Goal: Task Accomplishment & Management: Complete application form

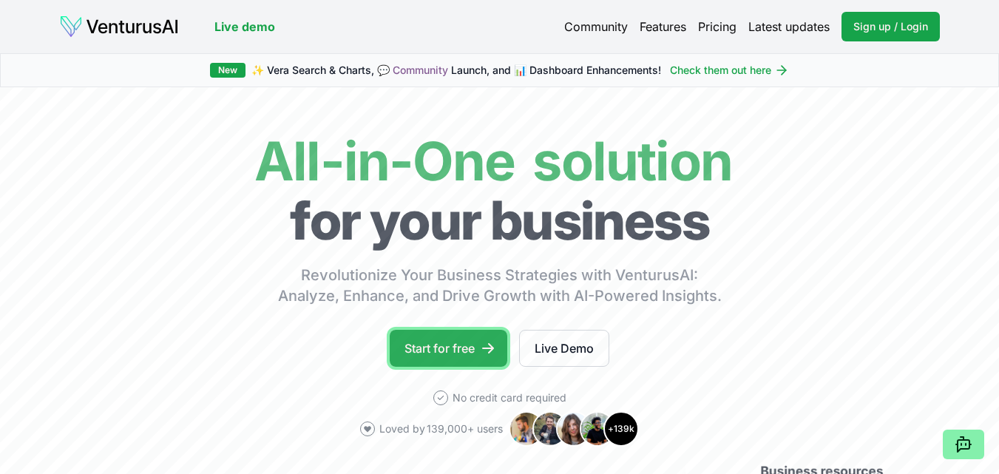
click at [484, 335] on link "Start for free" at bounding box center [449, 348] width 118 height 37
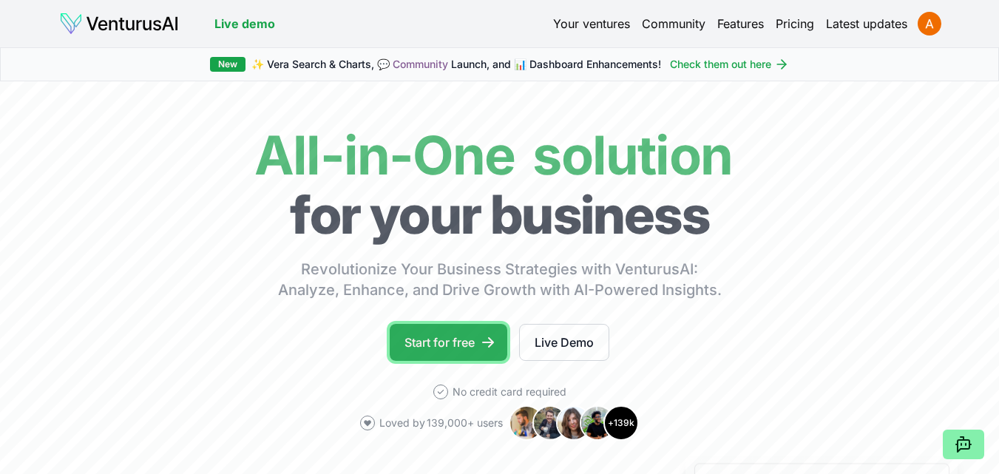
click at [466, 332] on link "Start for free" at bounding box center [449, 342] width 118 height 37
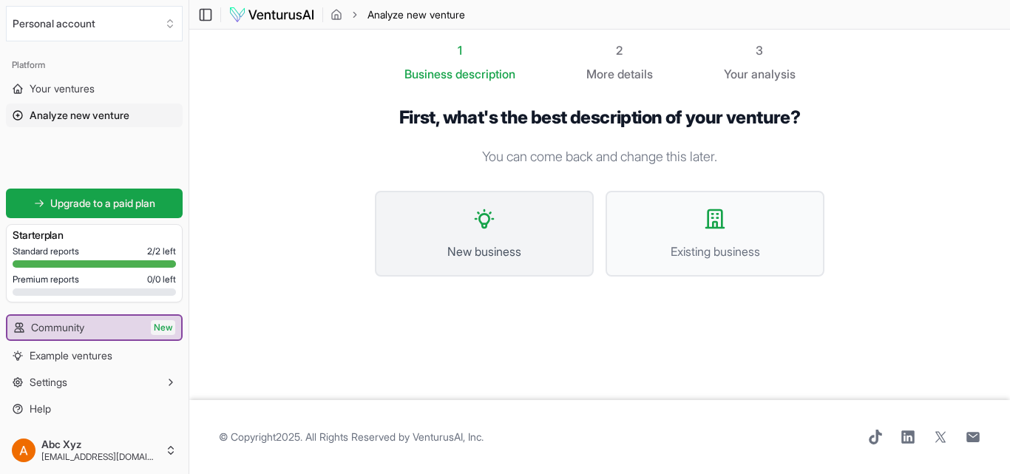
click at [490, 238] on button "New business" at bounding box center [484, 234] width 219 height 86
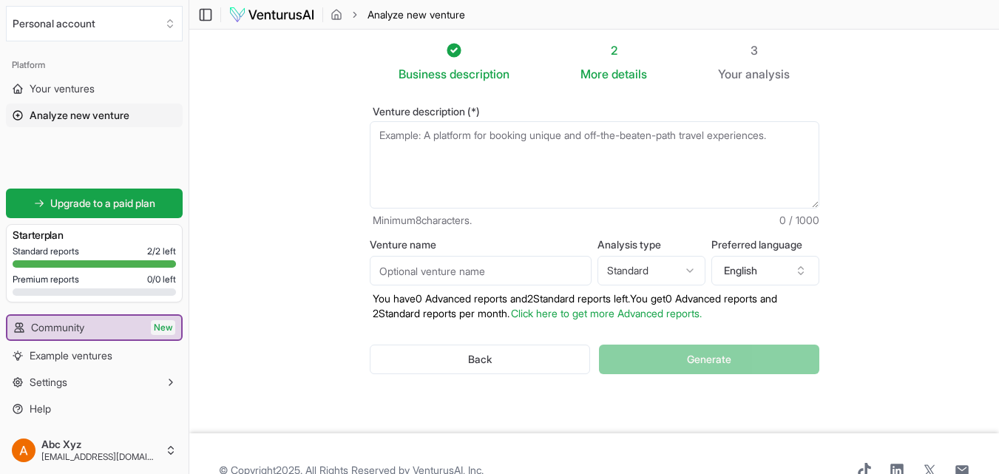
click at [528, 136] on textarea "Venture description (*)" at bounding box center [595, 164] width 450 height 87
click at [552, 132] on textarea "Venture description (*)" at bounding box center [595, 164] width 450 height 87
paste textarea "Revolutionizing Healthcare with a Secure, AI-Driven Medical Records Management …"
type textarea "Revolutionizing Healthcare with a Secure, AI-Driven Medical Records Management …"
paste textarea "We are building a secure, AI-driven digital medical records management platform…"
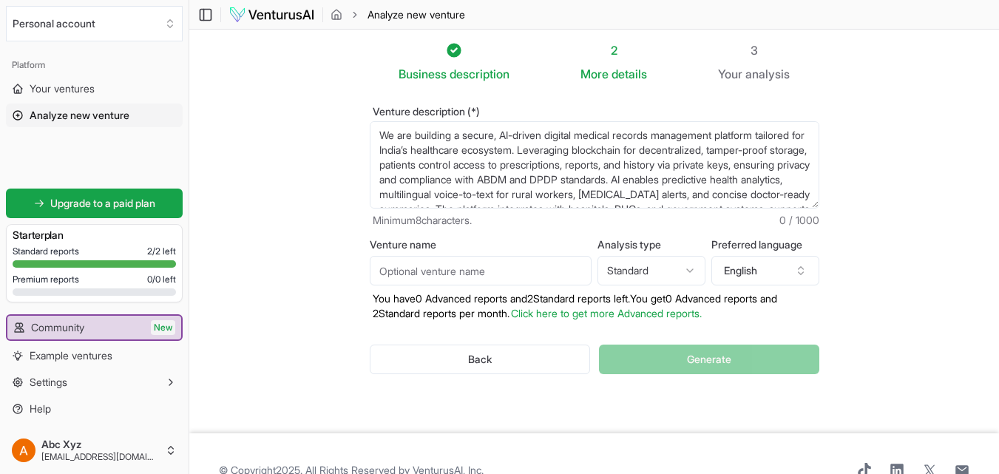
scroll to position [81, 0]
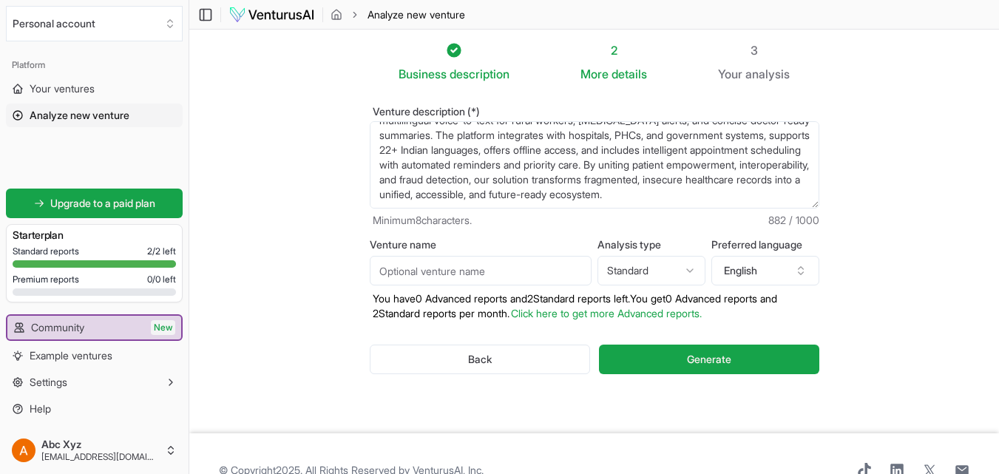
type textarea "We are building a secure, AI-driven digital medical records management platform…"
click at [497, 268] on input "Venture name" at bounding box center [481, 271] width 222 height 30
type input "MediVault"
click at [659, 272] on html "We value your privacy We use cookies to enhance your browsing experience, serve…" at bounding box center [499, 237] width 999 height 474
click at [676, 265] on html "We value your privacy We use cookies to enhance your browsing experience, serve…" at bounding box center [499, 237] width 999 height 474
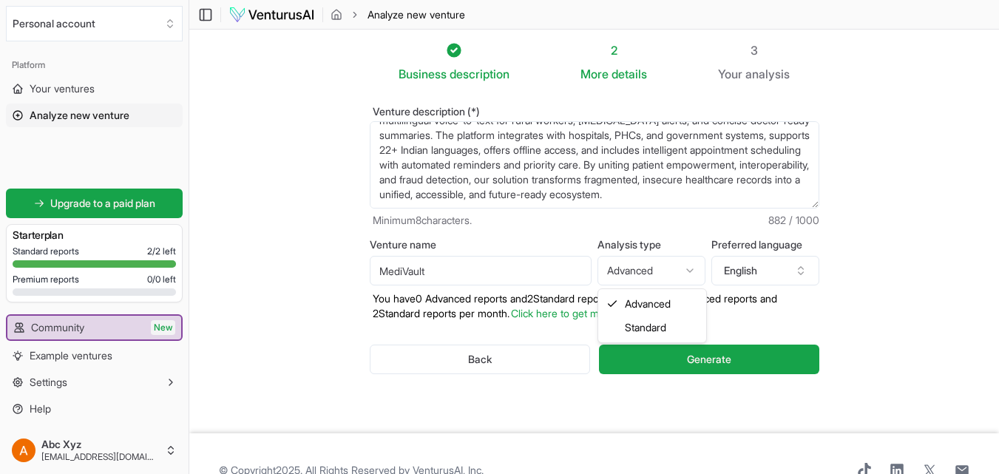
select select "standard"
click at [750, 263] on button "English" at bounding box center [765, 271] width 108 height 30
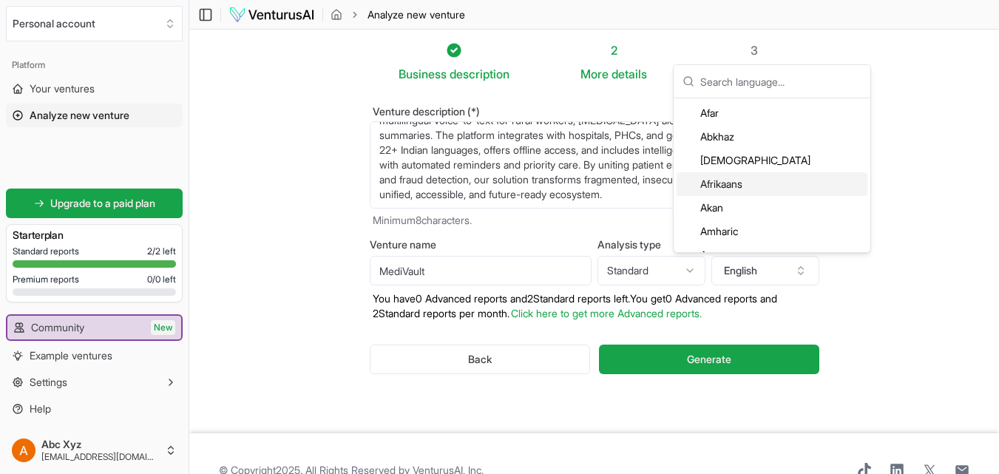
click at [931, 184] on section "Business description 2 More details 3 Your analysis Venture description (*) We …" at bounding box center [594, 232] width 810 height 404
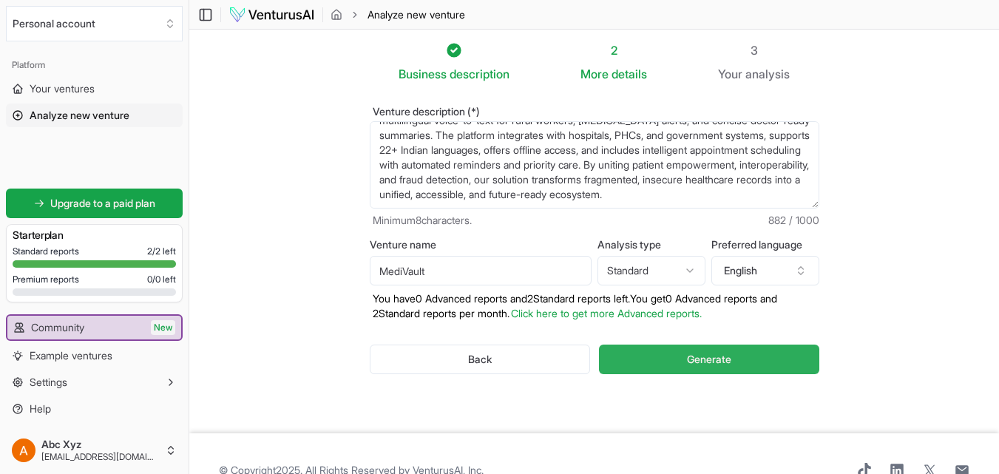
click at [782, 356] on button "Generate" at bounding box center [709, 360] width 220 height 30
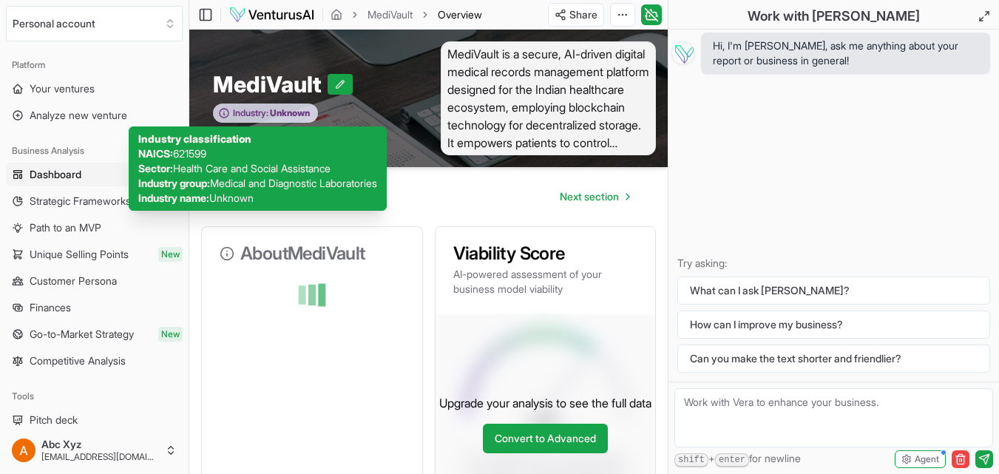
click at [299, 112] on span "Unknown" at bounding box center [288, 113] width 41 height 12
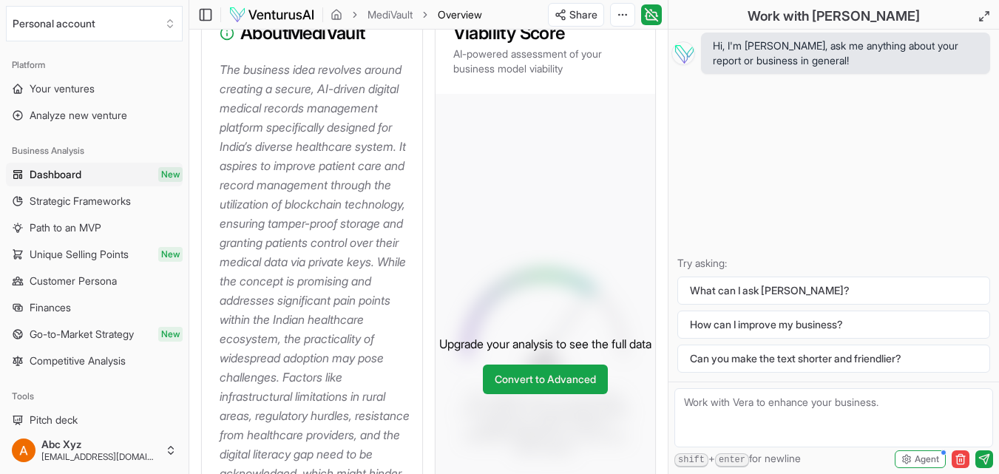
scroll to position [198, 0]
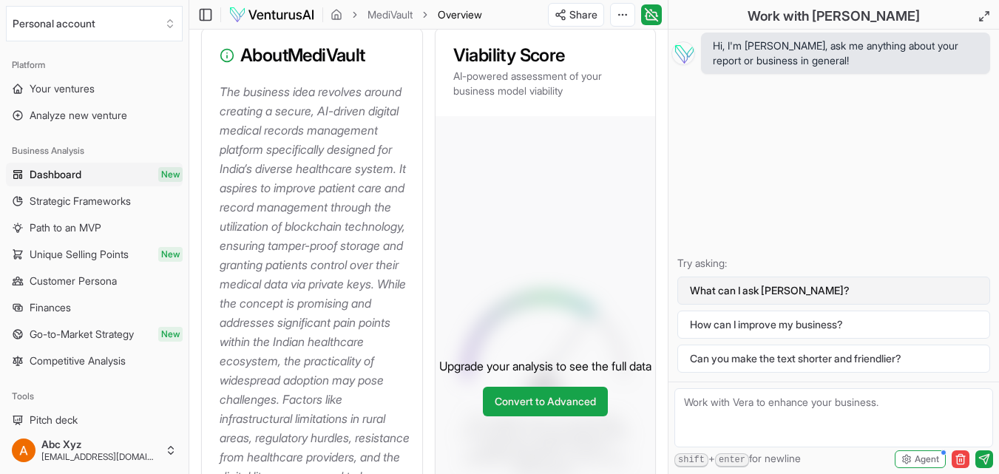
click at [758, 297] on button "What can I ask [PERSON_NAME]?" at bounding box center [833, 291] width 313 height 28
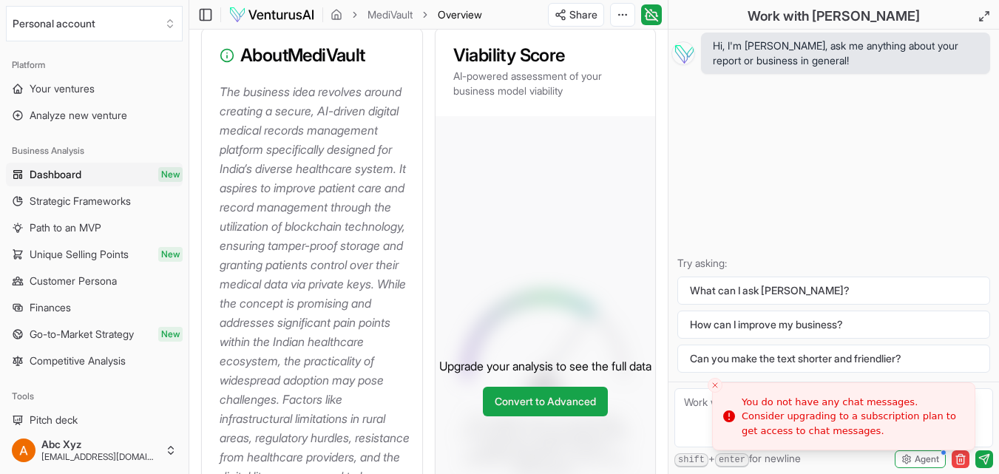
click at [706, 382] on form "shift + enter for newline Agent" at bounding box center [834, 428] width 331 height 92
click at [713, 382] on icon "Close toast" at bounding box center [715, 385] width 9 height 9
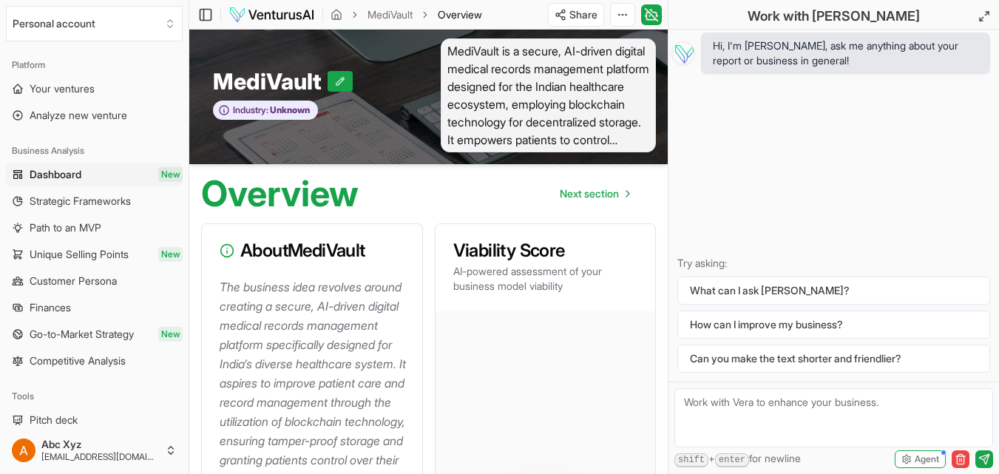
scroll to position [0, 0]
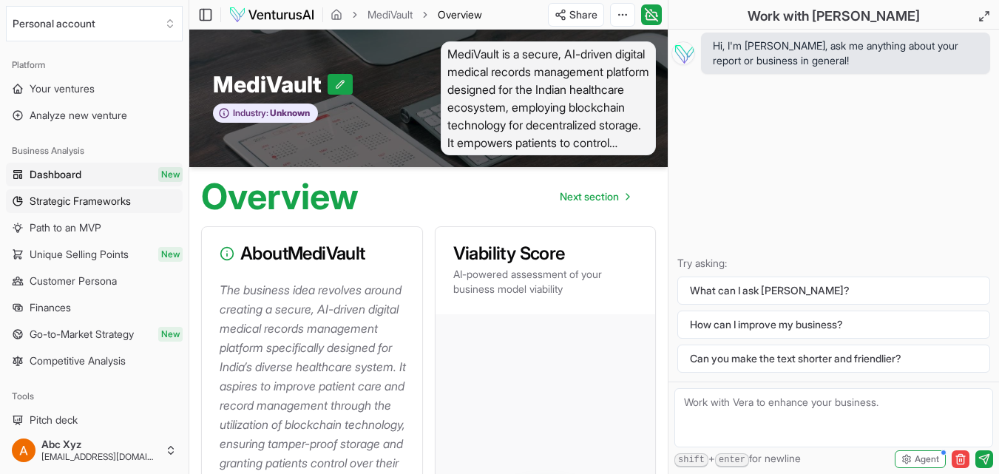
click at [98, 201] on span "Strategic Frameworks" at bounding box center [80, 201] width 101 height 15
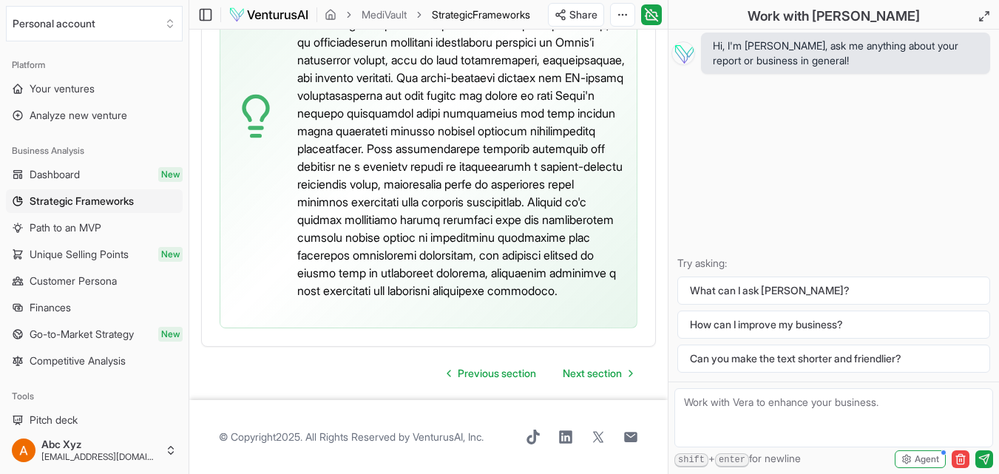
scroll to position [5219, 0]
click at [46, 226] on span "Path to an MVP" at bounding box center [66, 227] width 72 height 15
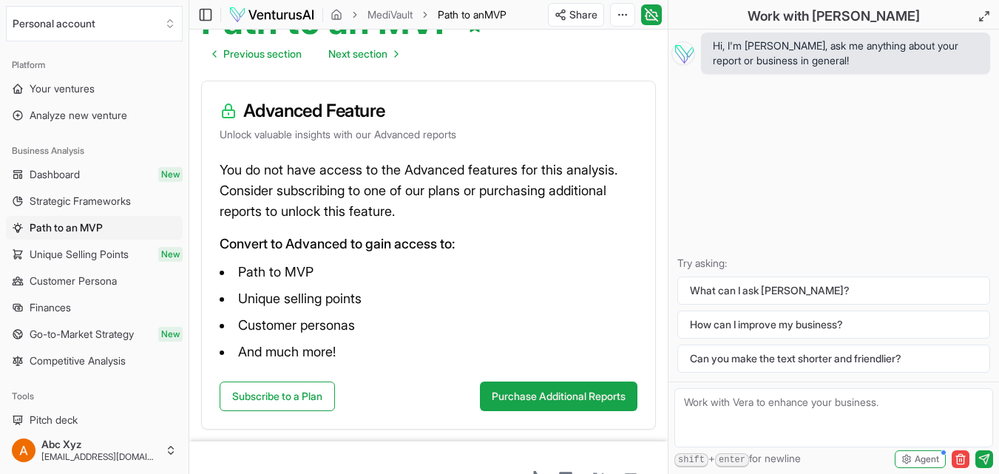
scroll to position [217, 0]
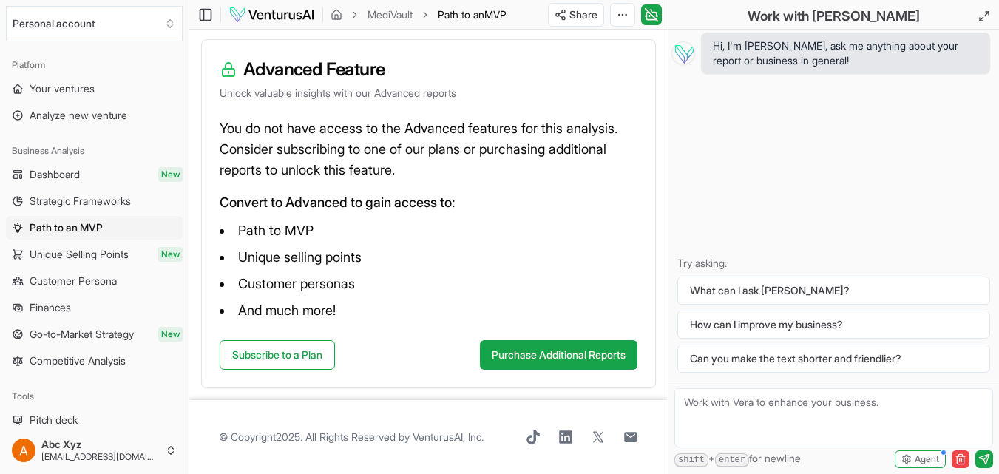
click at [121, 246] on link "Unique Selling Points New" at bounding box center [94, 255] width 177 height 24
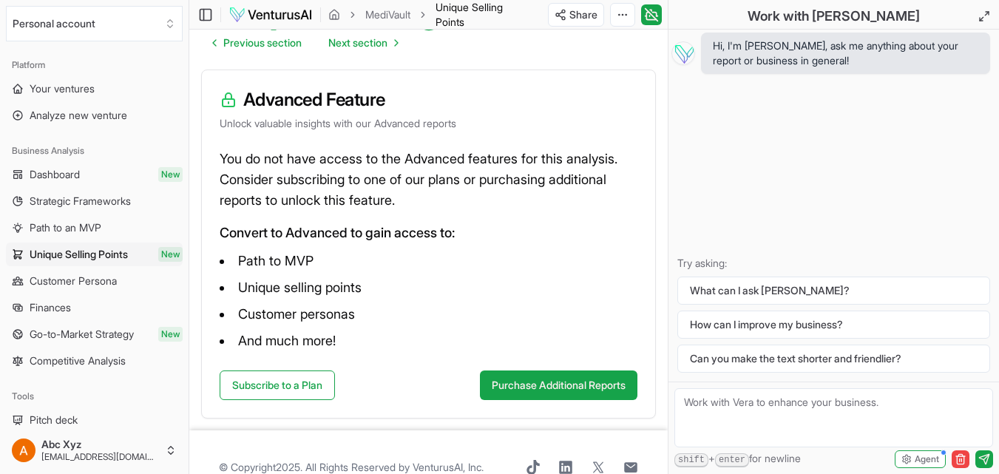
scroll to position [217, 0]
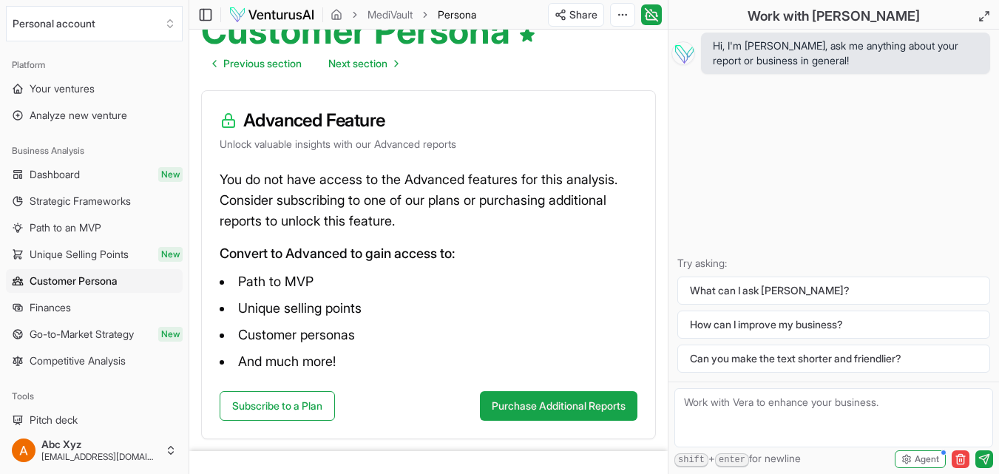
scroll to position [217, 0]
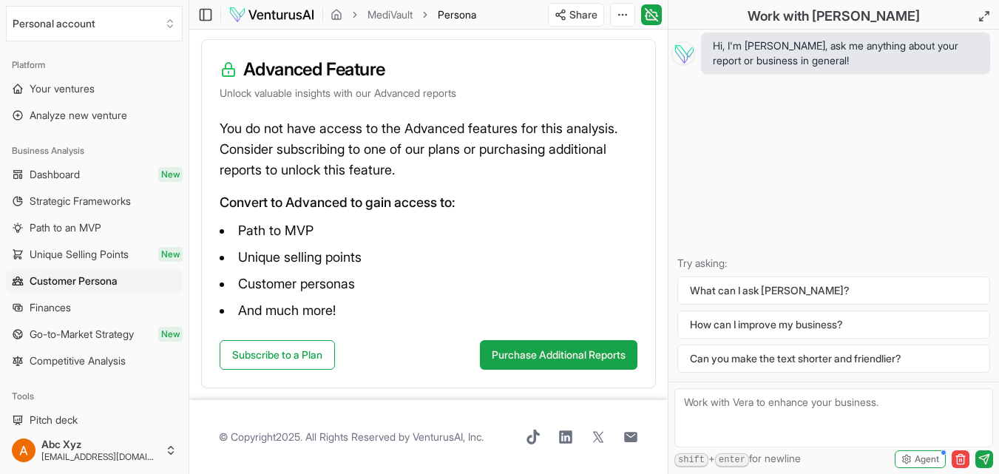
click at [115, 302] on link "Finances" at bounding box center [94, 308] width 177 height 24
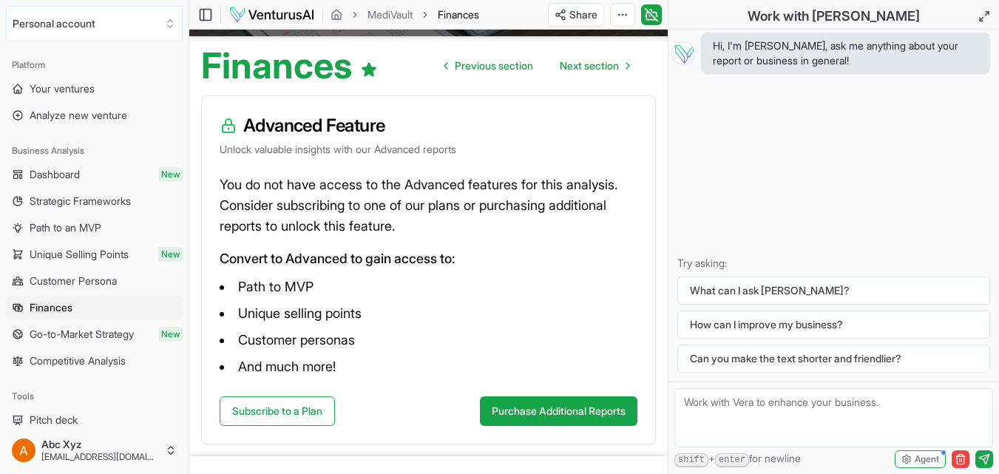
scroll to position [187, 0]
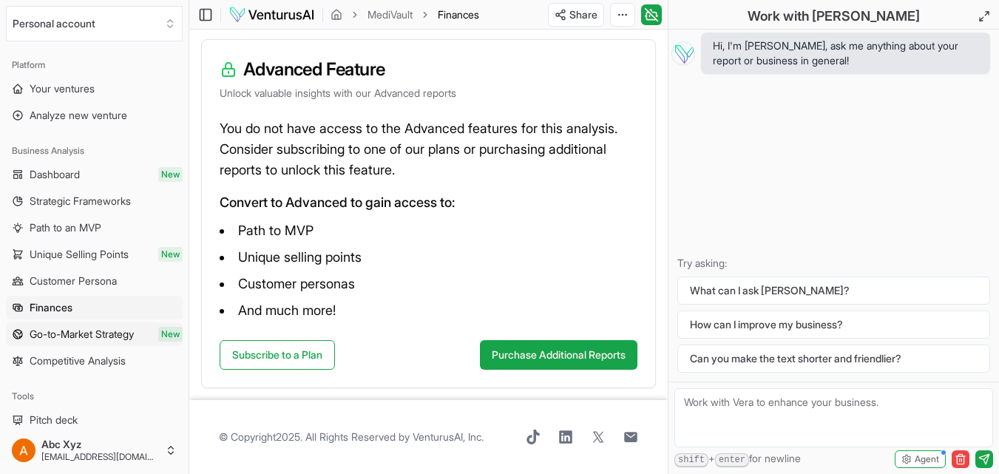
click at [134, 335] on span "Go-to-Market Strategy" at bounding box center [82, 334] width 104 height 15
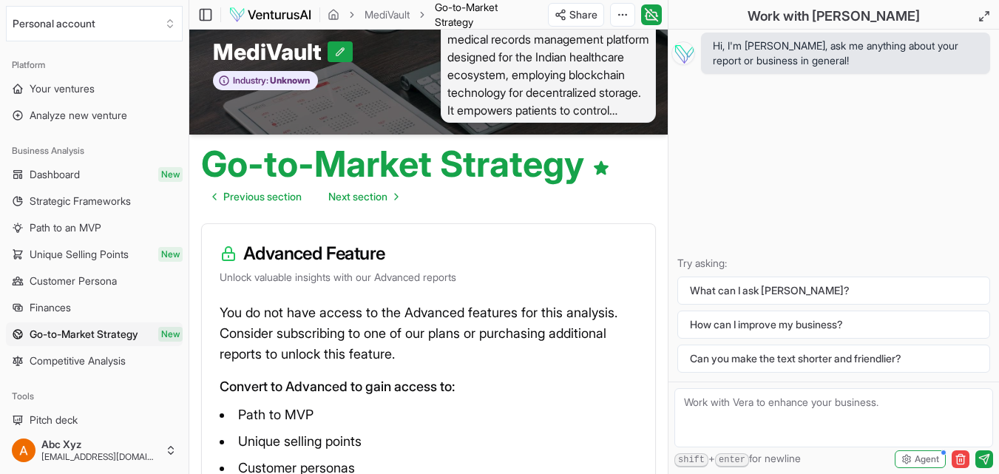
scroll to position [217, 0]
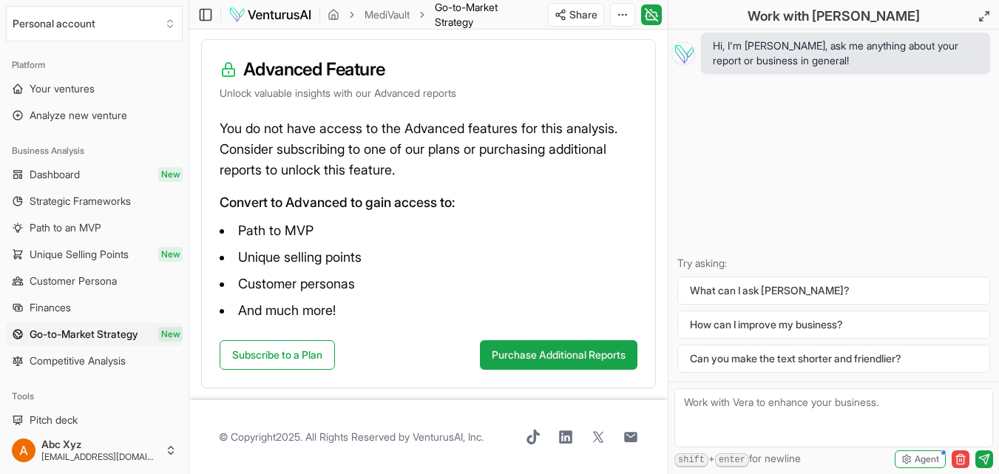
click at [124, 353] on link "Competitive Analysis" at bounding box center [94, 361] width 177 height 24
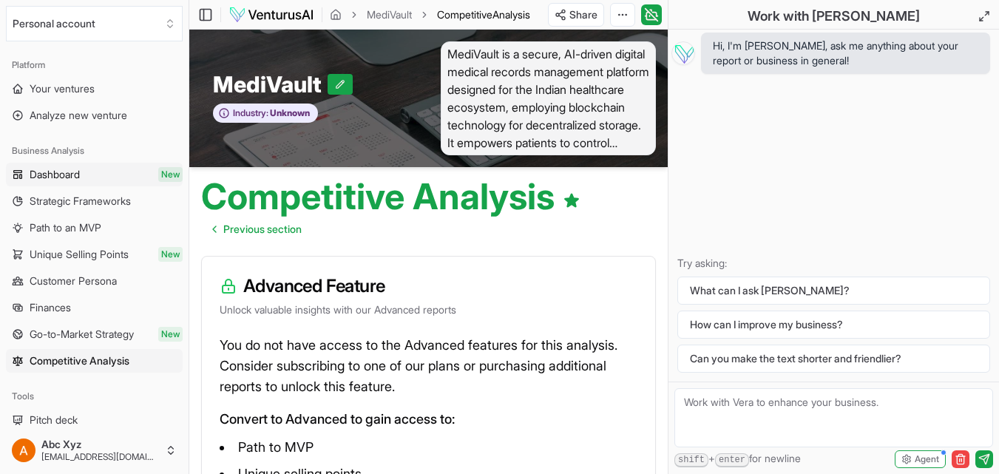
click at [121, 170] on link "Dashboard New" at bounding box center [94, 175] width 177 height 24
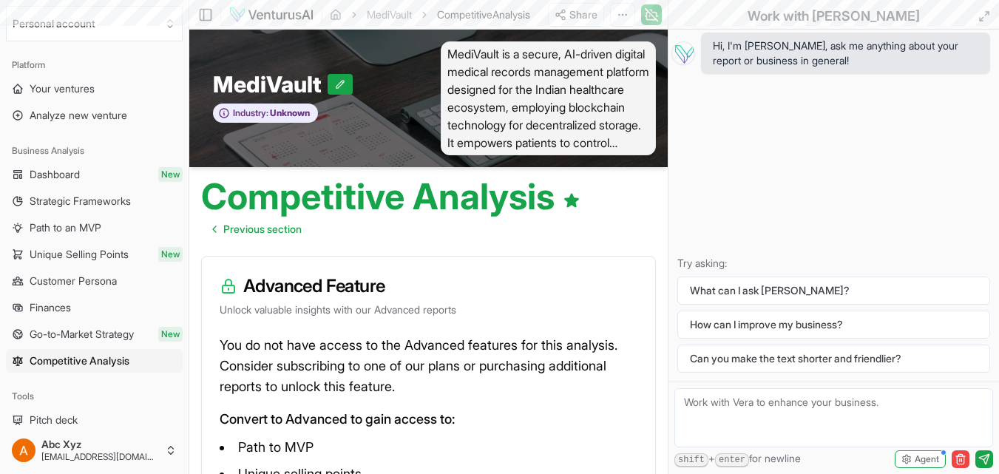
scroll to position [217, 0]
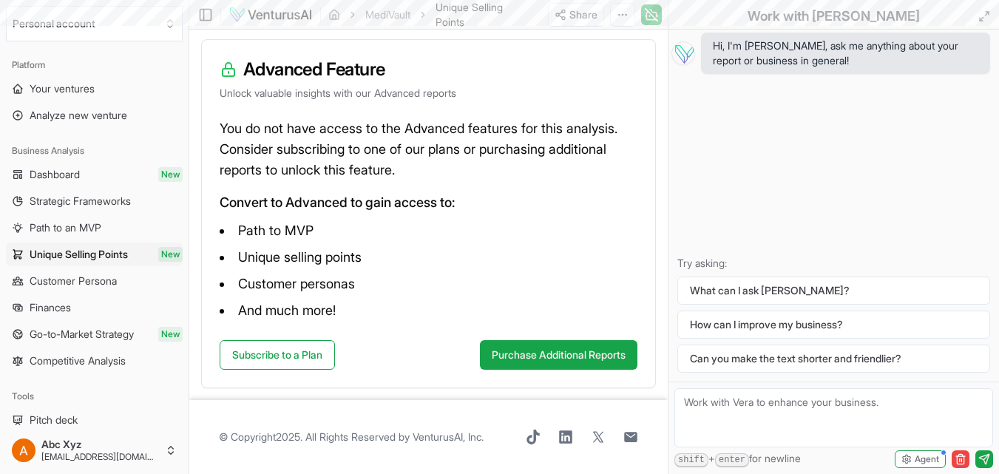
scroll to position [5219, 0]
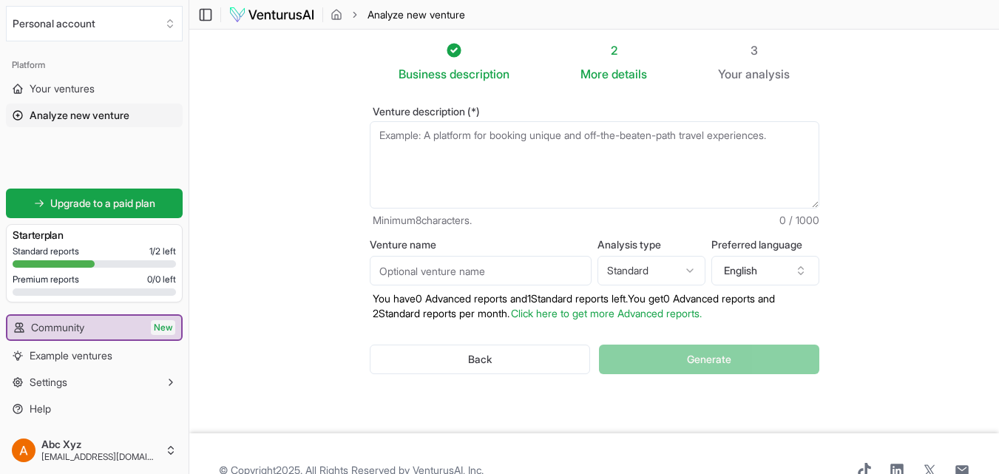
click at [444, 139] on textarea "Venture description (*)" at bounding box center [595, 164] width 450 height 87
click at [482, 142] on textarea "Venture description (*)" at bounding box center [595, 164] width 450 height 87
paste textarea "We are building a career-focused networking platform for the creative economy —…"
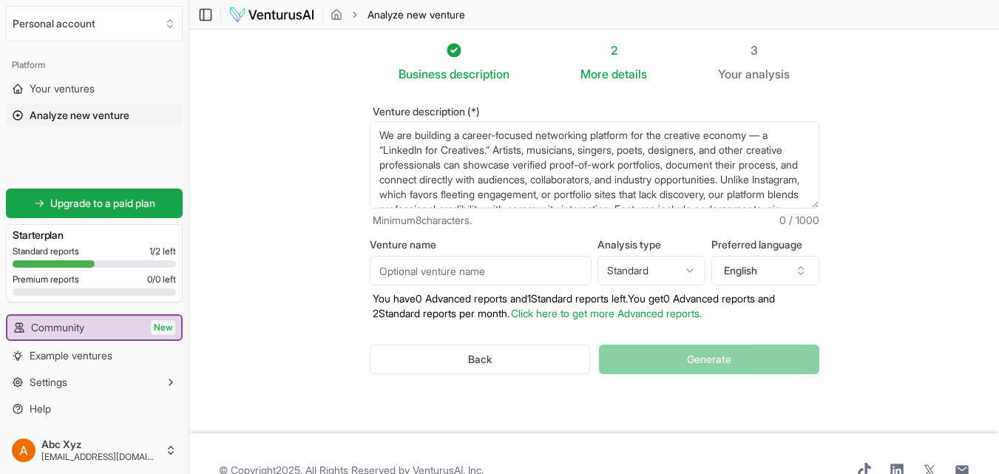
scroll to position [96, 0]
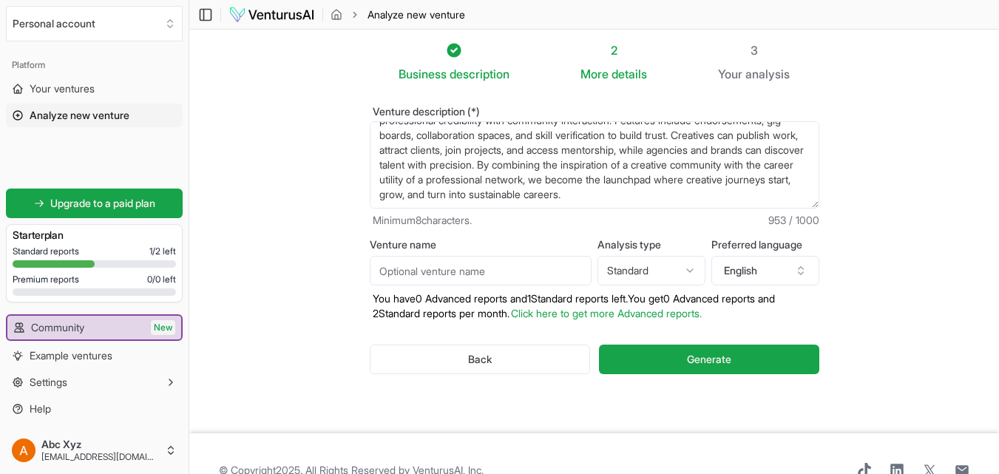
type textarea "We are building a career-focused networking platform for the creative economy —…"
click at [459, 271] on input "Venture name" at bounding box center [481, 271] width 222 height 30
paste input "Talentary"
type input "Talentary"
click at [901, 319] on section "Business description 2 More details 3 Your analysis Venture description (*) Min…" at bounding box center [594, 232] width 810 height 404
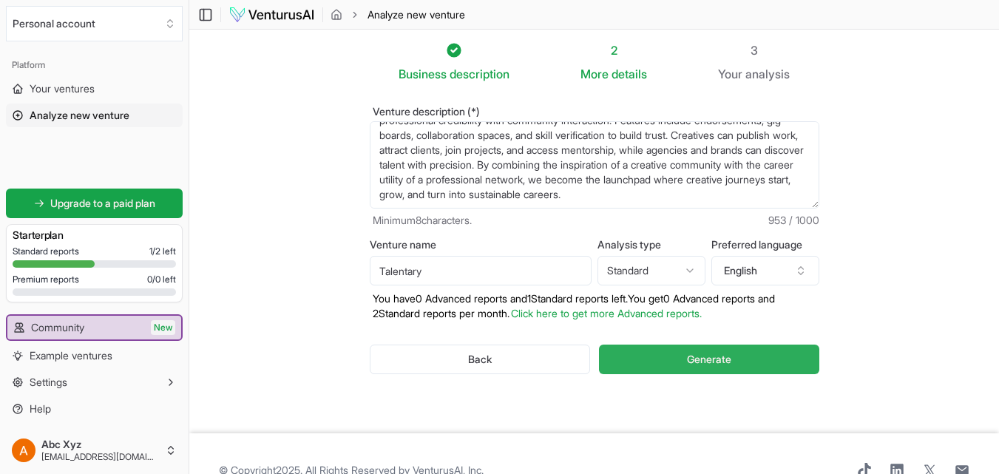
click at [689, 366] on span "Generate" at bounding box center [709, 359] width 44 height 15
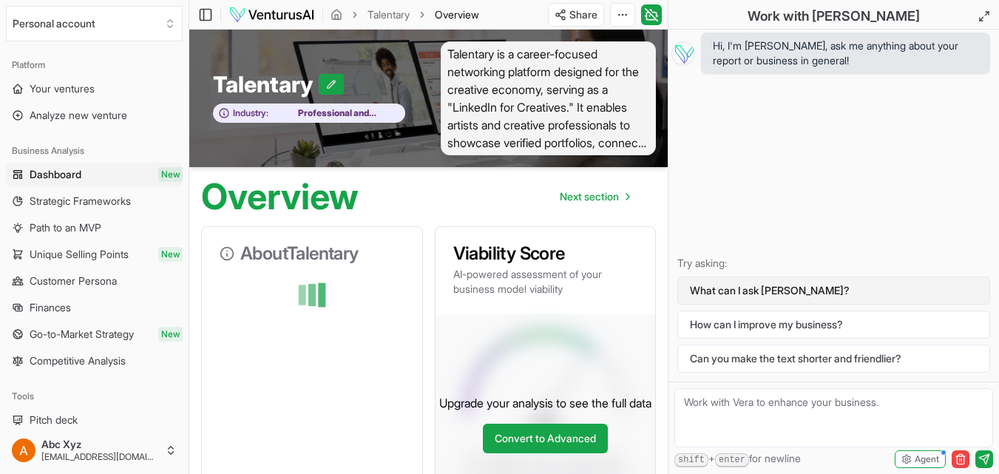
click at [765, 292] on button "What can I ask [PERSON_NAME]?" at bounding box center [833, 291] width 313 height 28
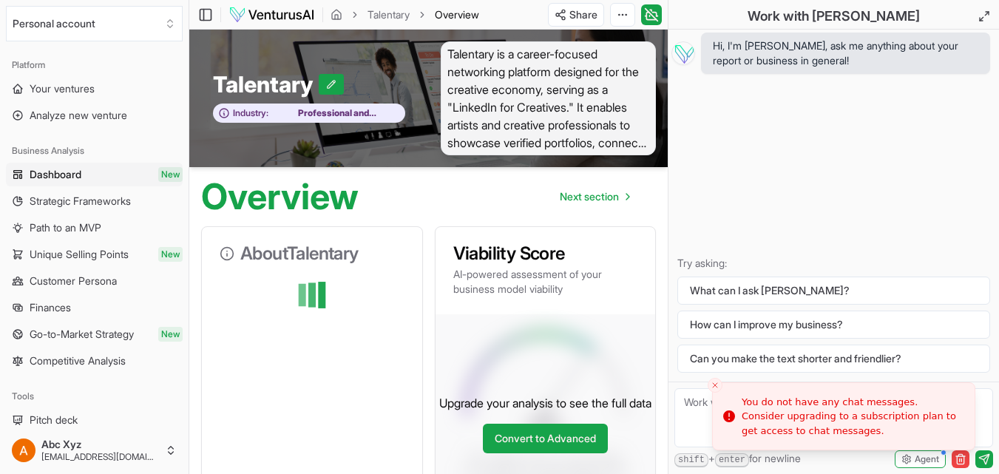
click at [712, 385] on icon "Close toast" at bounding box center [715, 385] width 9 height 9
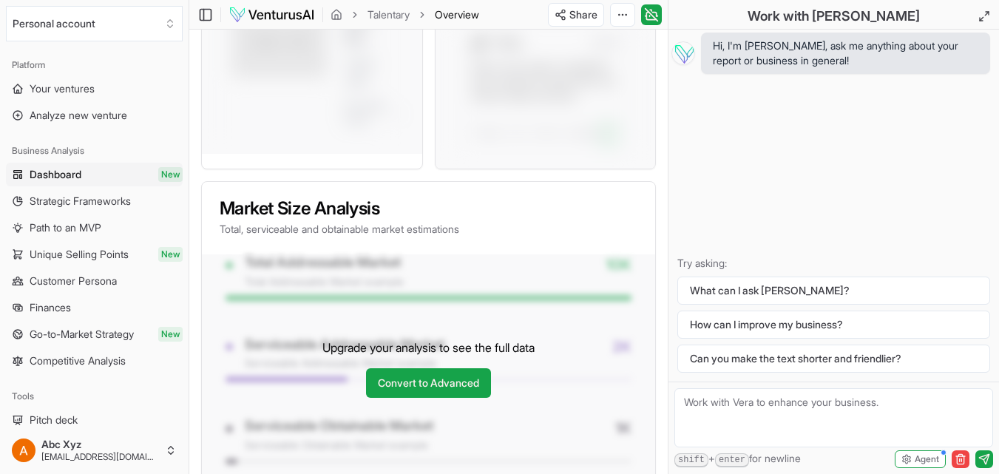
scroll to position [1214, 0]
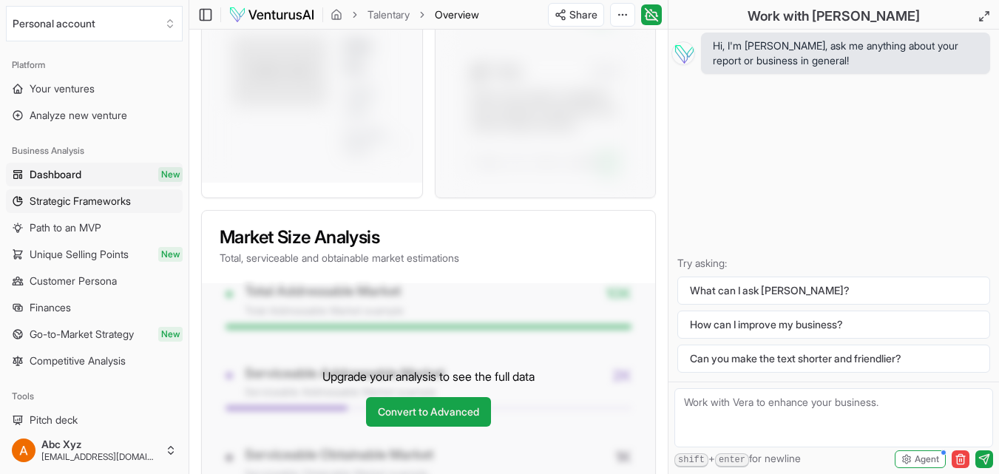
click at [115, 201] on span "Strategic Frameworks" at bounding box center [80, 201] width 101 height 15
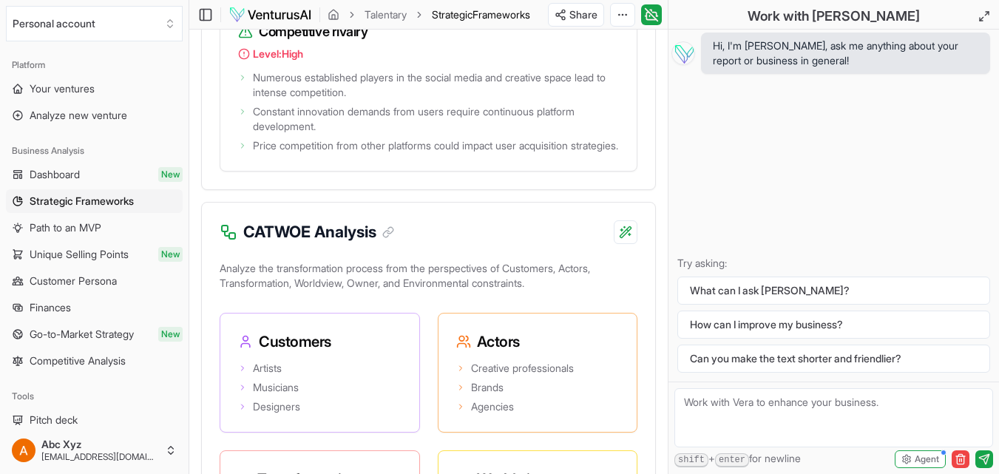
scroll to position [3500, 0]
